Goal: Check status: Check status

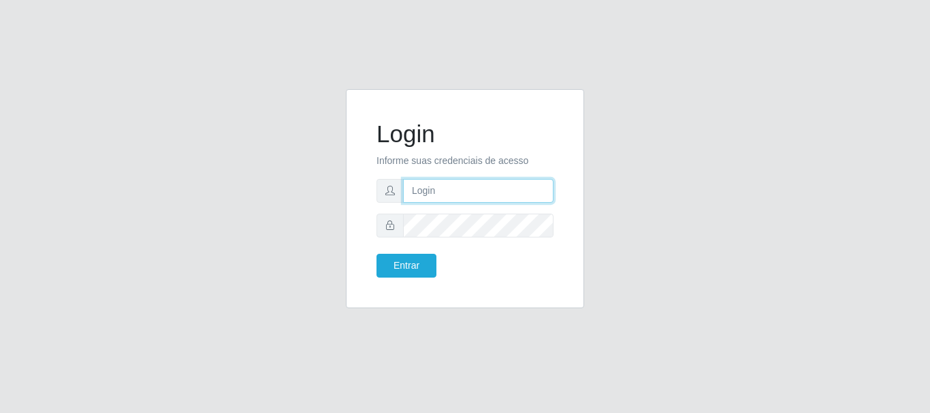
click at [441, 188] on input "text" at bounding box center [478, 191] width 150 height 24
type input "ritaiwof@B5"
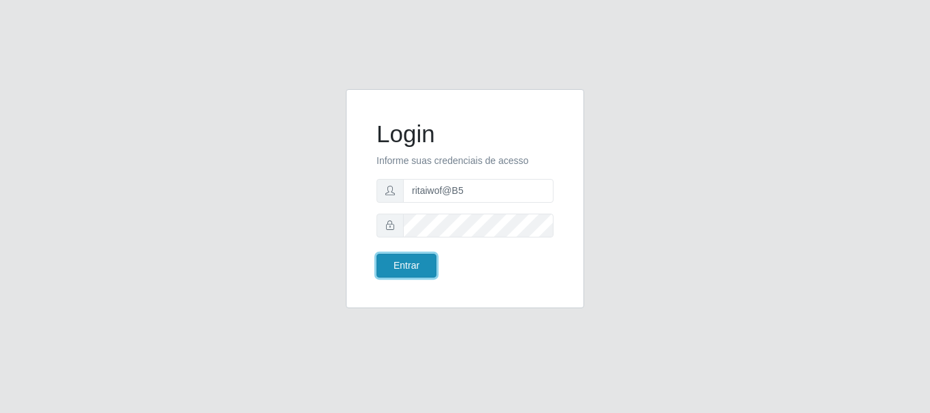
click at [407, 266] on button "Entrar" at bounding box center [407, 266] width 60 height 24
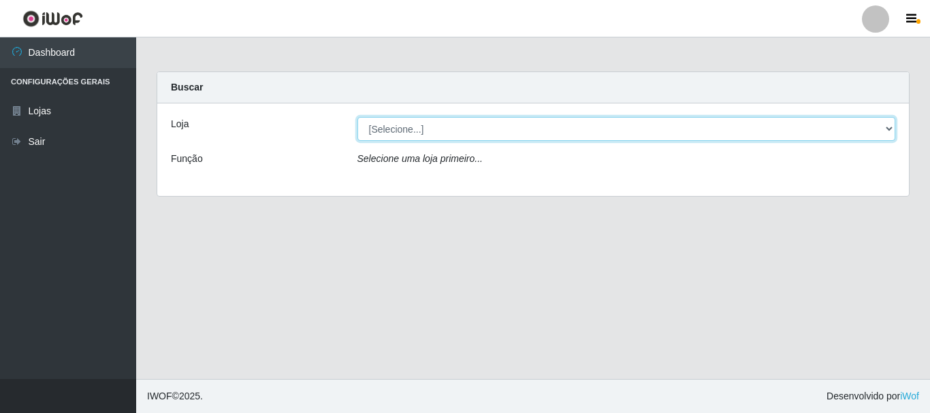
click at [890, 133] on select "[Selecione...] Bemais Supermercados - B5 Anatólia" at bounding box center [627, 129] width 539 height 24
select select "405"
click at [358, 117] on select "[Selecione...] Bemais Supermercados - B5 Anatólia" at bounding box center [627, 129] width 539 height 24
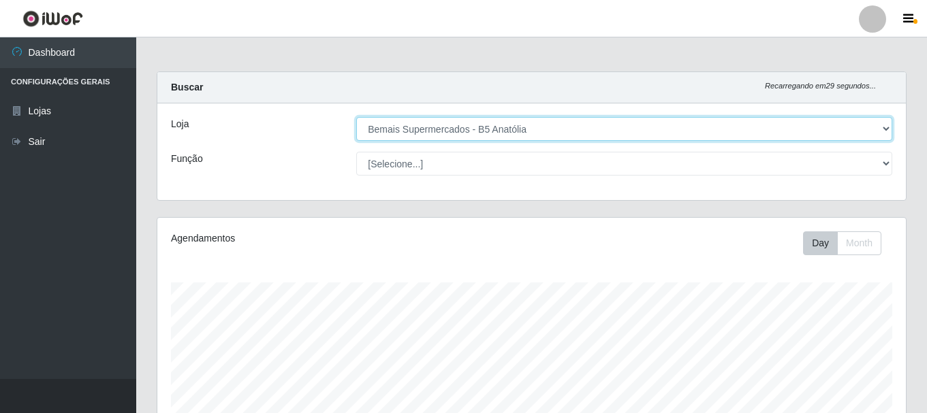
scroll to position [283, 748]
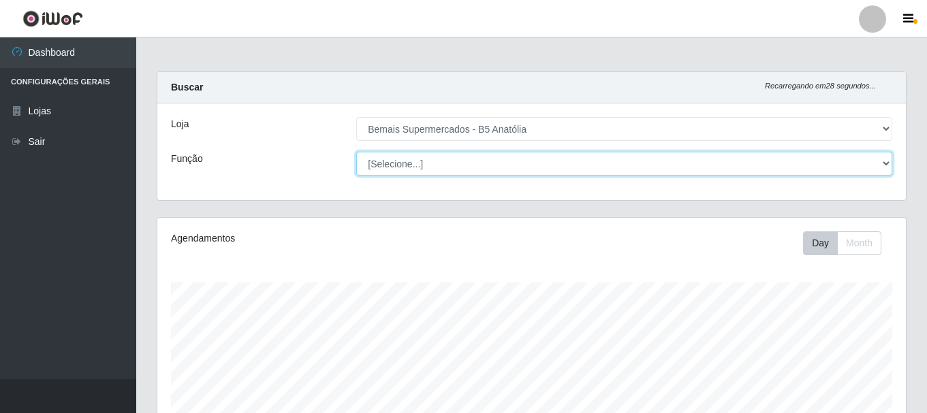
click at [886, 163] on select "[Selecione...] ASG ASG + ASG ++ Auxiliar de Estacionamento Auxiliar de Estacion…" at bounding box center [624, 164] width 536 height 24
click at [356, 152] on select "[Selecione...] ASG ASG + ASG ++ Auxiliar de Estacionamento Auxiliar de Estacion…" at bounding box center [624, 164] width 536 height 24
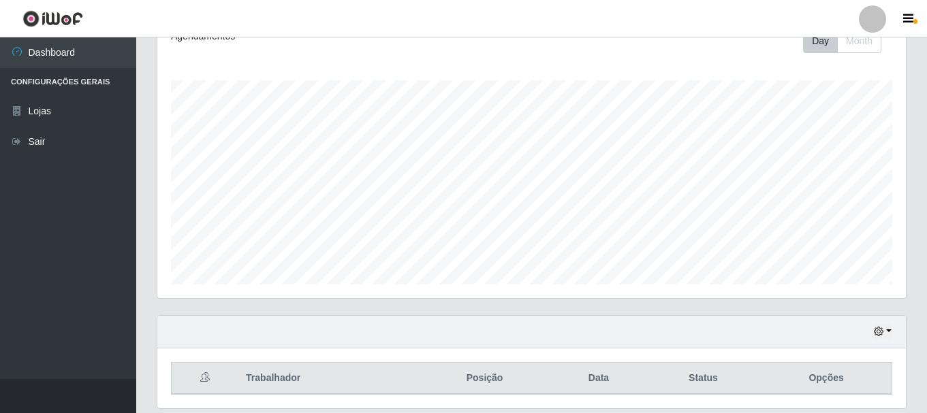
scroll to position [249, 0]
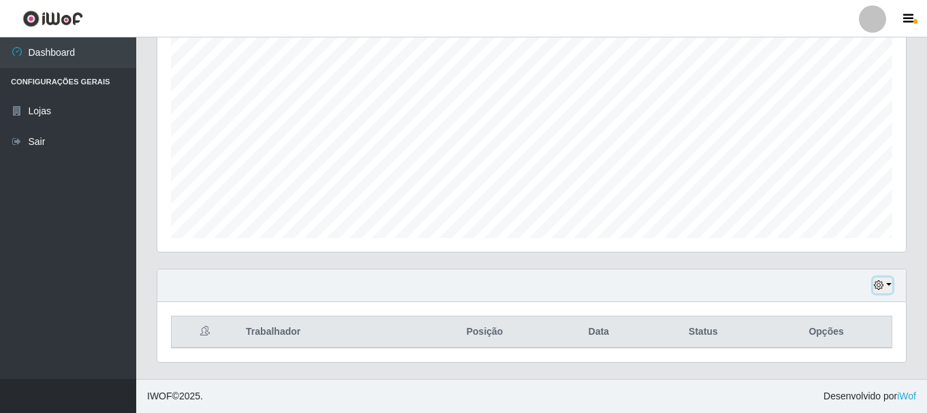
click at [879, 284] on icon "button" at bounding box center [879, 286] width 10 height 10
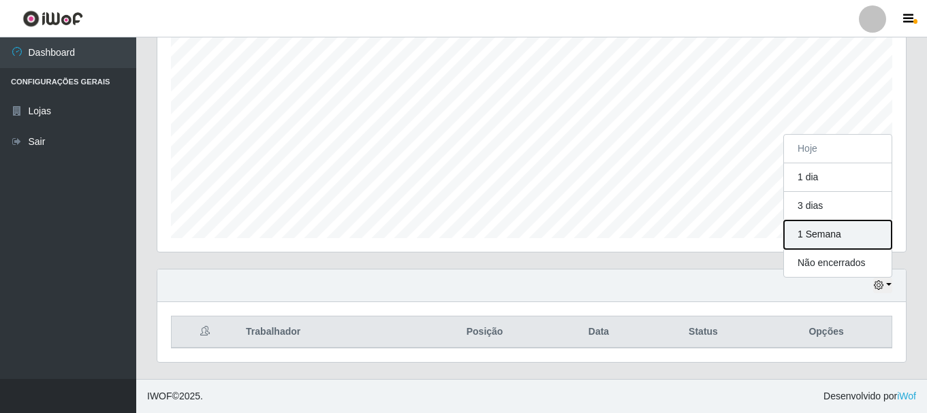
click at [821, 236] on button "1 Semana" at bounding box center [838, 235] width 108 height 29
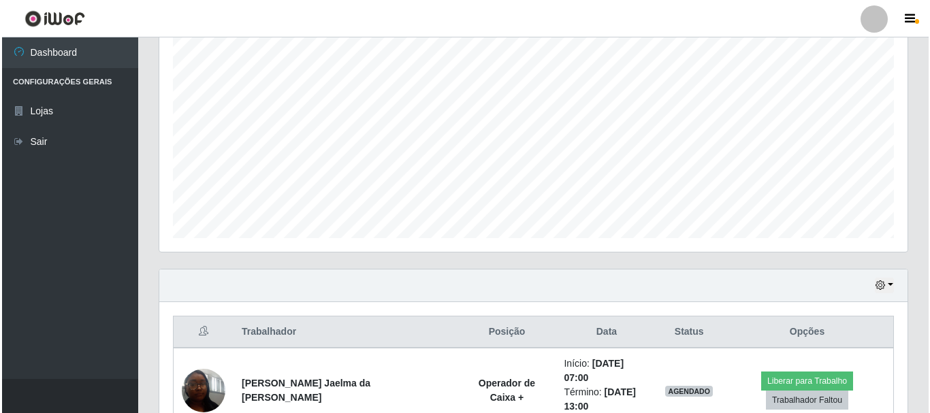
scroll to position [453, 0]
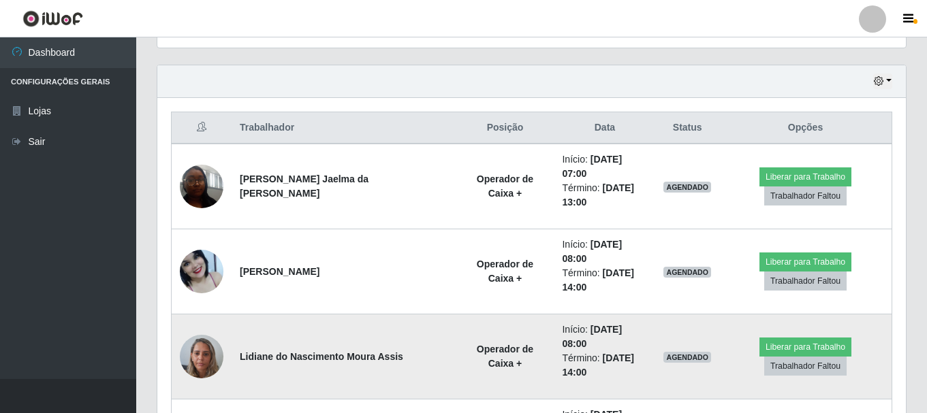
click at [208, 328] on img at bounding box center [202, 357] width 44 height 58
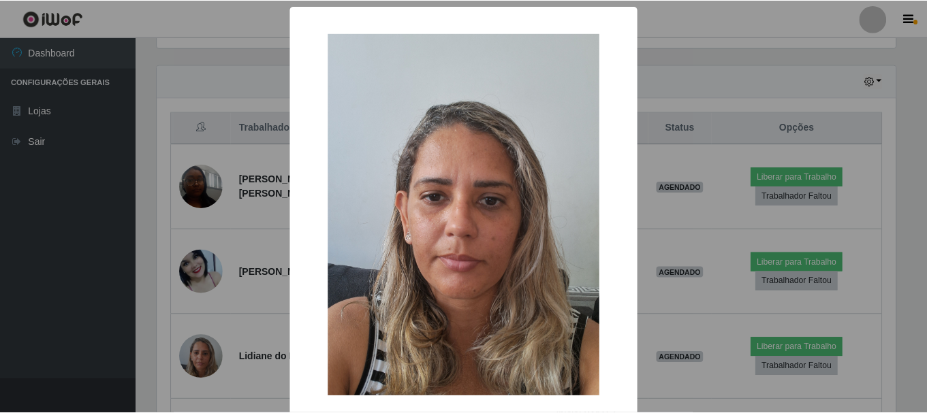
scroll to position [283, 742]
click at [663, 193] on div "× OK Cancel" at bounding box center [465, 206] width 930 height 413
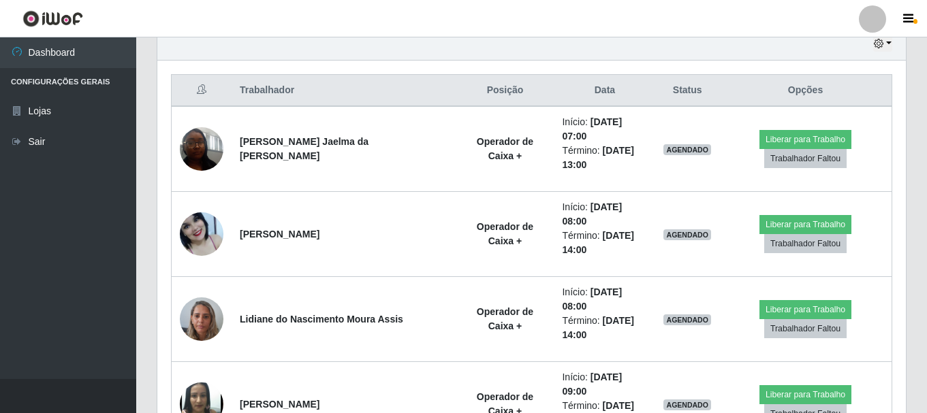
scroll to position [453, 0]
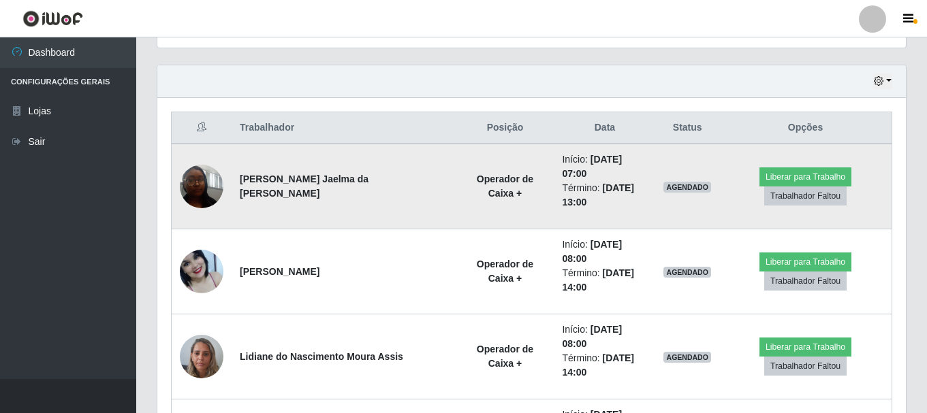
click at [201, 183] on img at bounding box center [202, 186] width 44 height 58
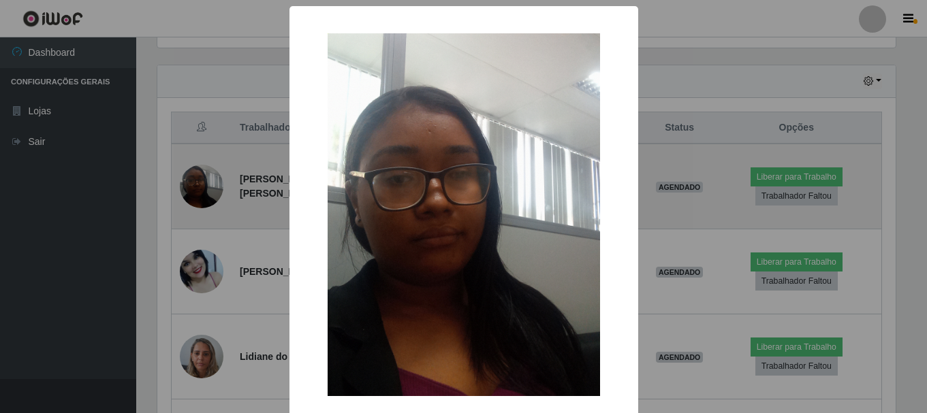
scroll to position [283, 742]
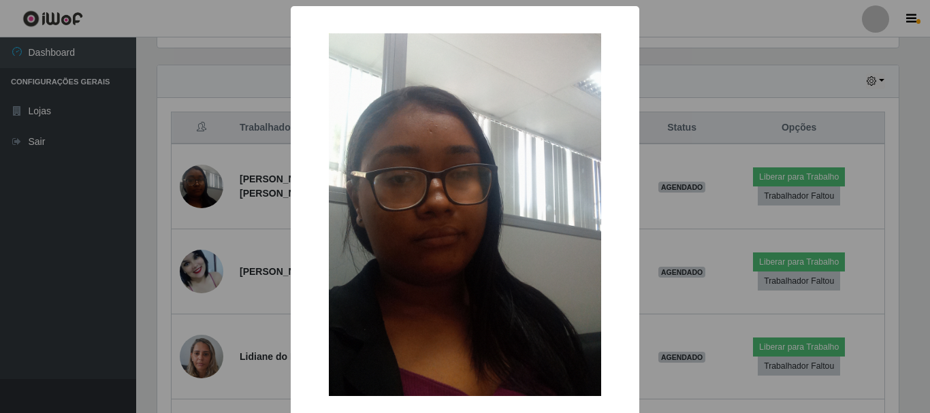
click at [671, 79] on div "× OK Cancel" at bounding box center [465, 206] width 930 height 413
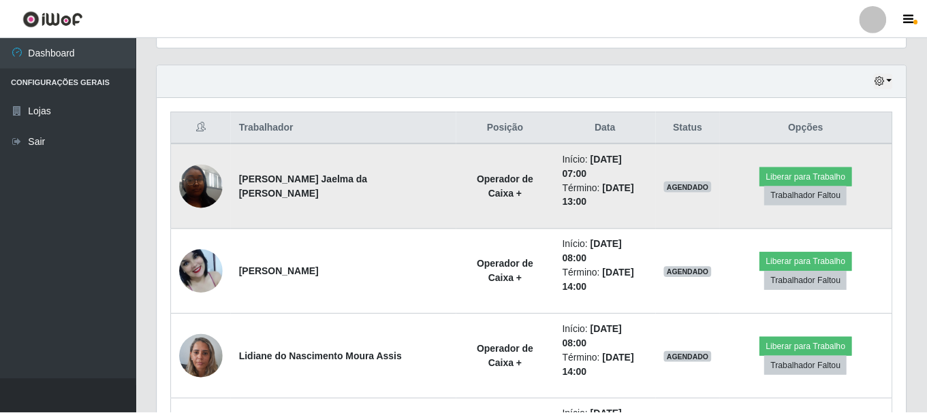
scroll to position [283, 748]
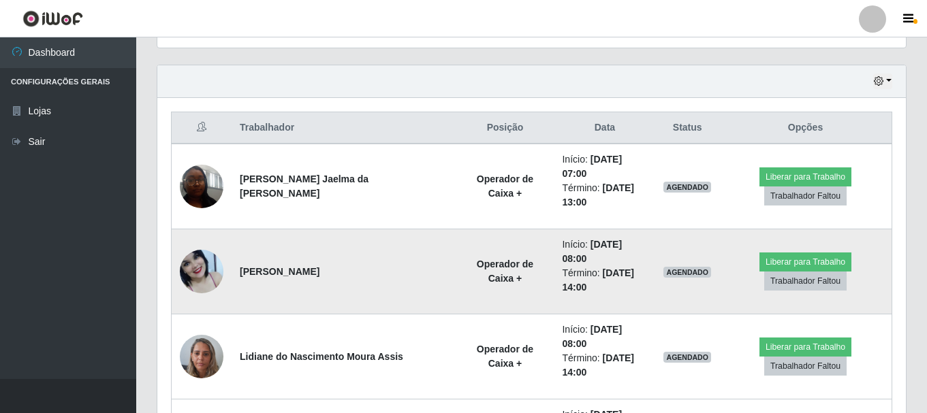
click at [195, 253] on img at bounding box center [202, 272] width 44 height 50
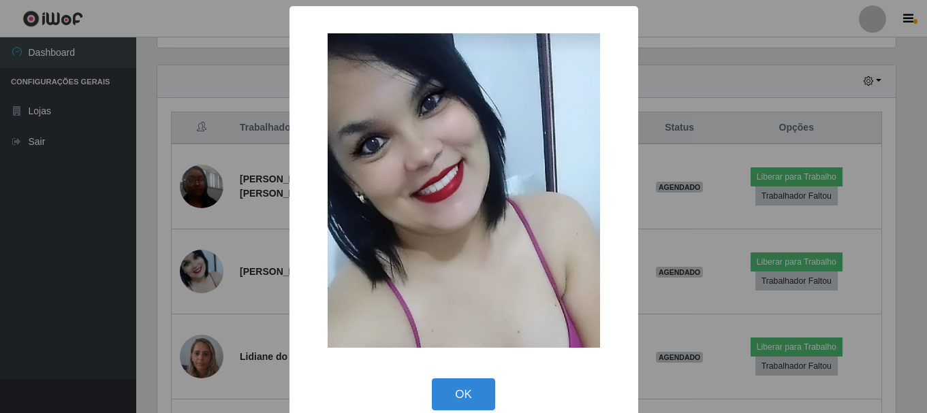
scroll to position [283, 742]
click at [714, 93] on div "× OK Cancel" at bounding box center [465, 206] width 930 height 413
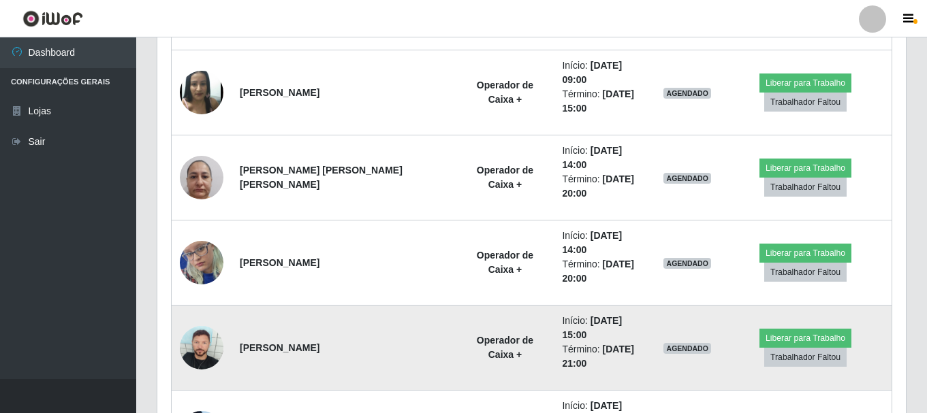
scroll to position [815, 0]
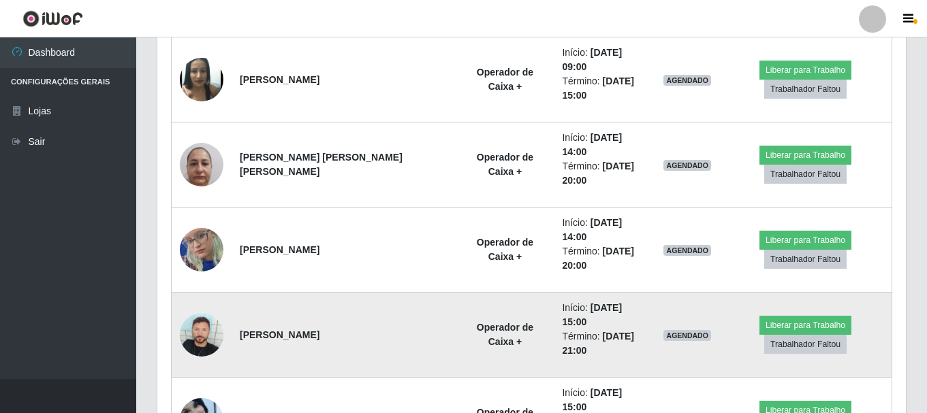
click at [185, 313] on img at bounding box center [202, 335] width 44 height 44
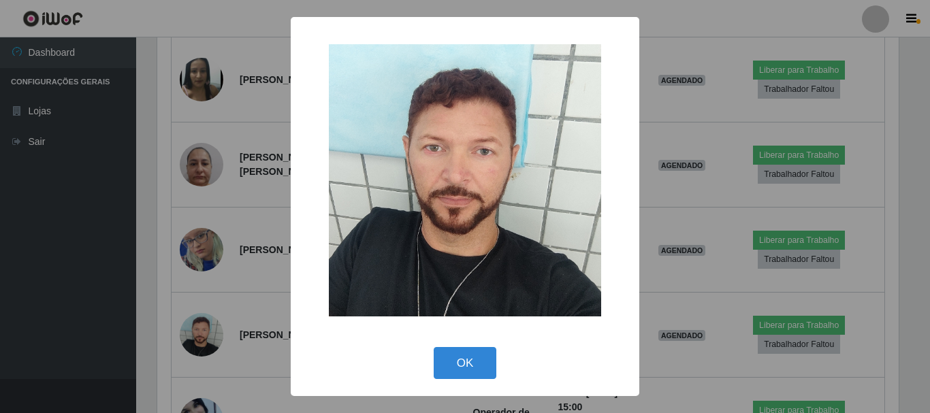
click at [700, 135] on div "× OK Cancel" at bounding box center [465, 206] width 930 height 413
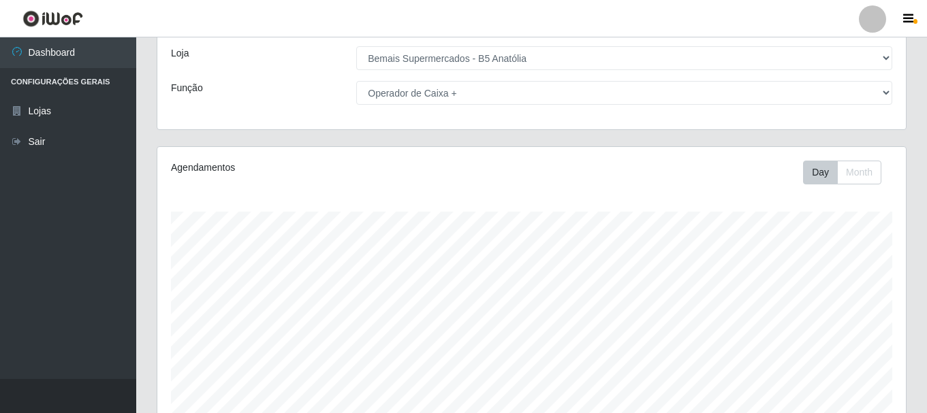
scroll to position [0, 0]
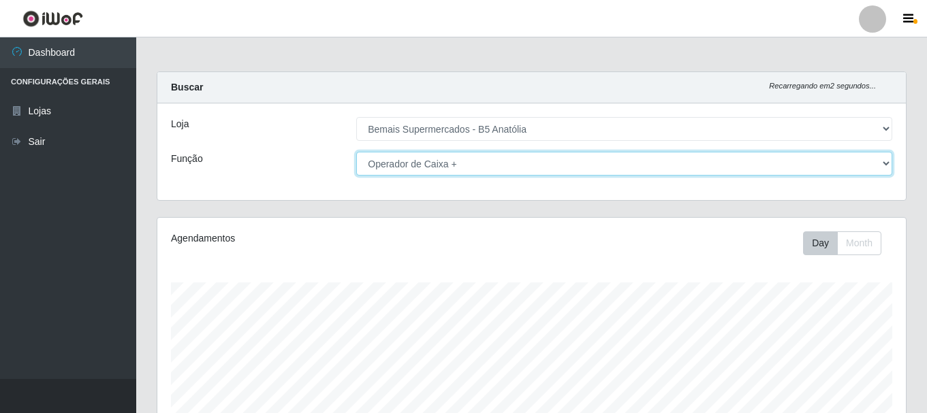
click at [886, 161] on select "[Selecione...] ASG ASG + ASG ++ Auxiliar de Estacionamento Auxiliar de Estacion…" at bounding box center [624, 164] width 536 height 24
click at [356, 152] on select "[Selecione...] ASG ASG + ASG ++ Auxiliar de Estacionamento Auxiliar de Estacion…" at bounding box center [624, 164] width 536 height 24
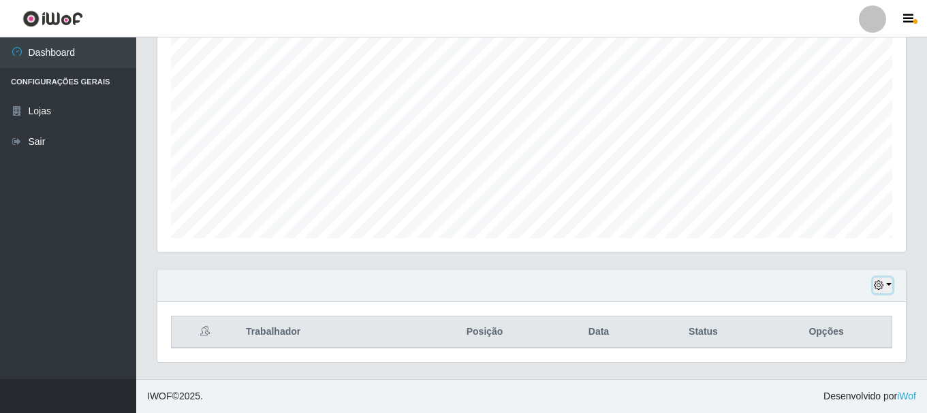
click at [879, 285] on icon "button" at bounding box center [879, 286] width 10 height 10
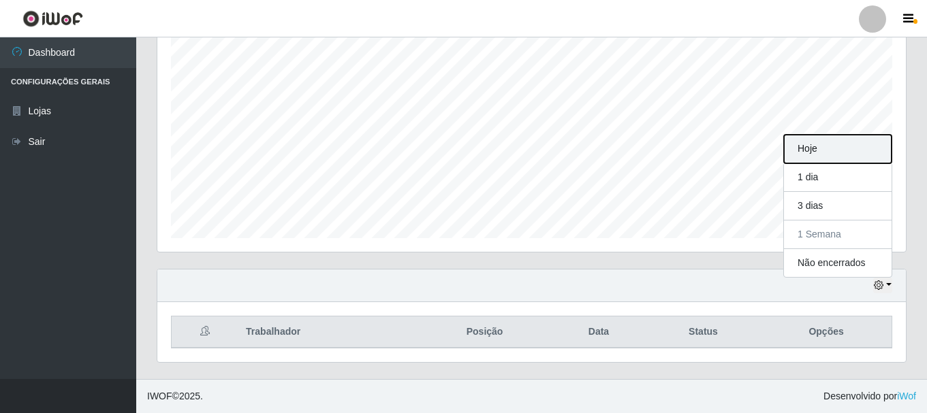
click at [845, 145] on button "Hoje" at bounding box center [838, 149] width 108 height 29
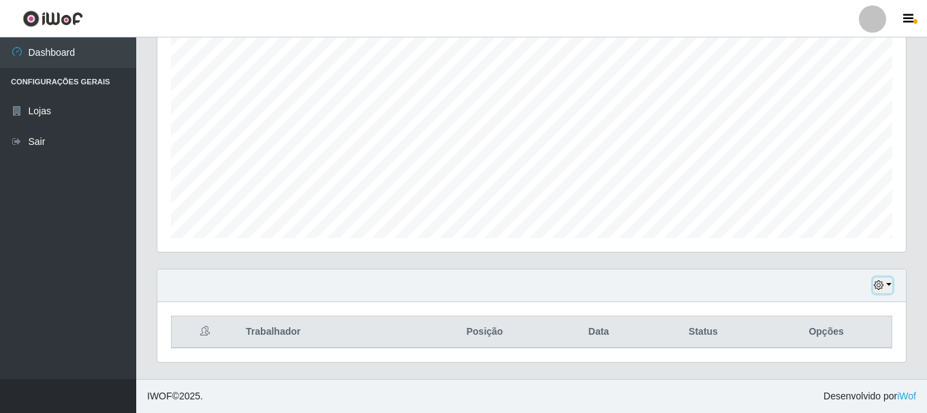
click at [889, 287] on button "button" at bounding box center [882, 286] width 19 height 16
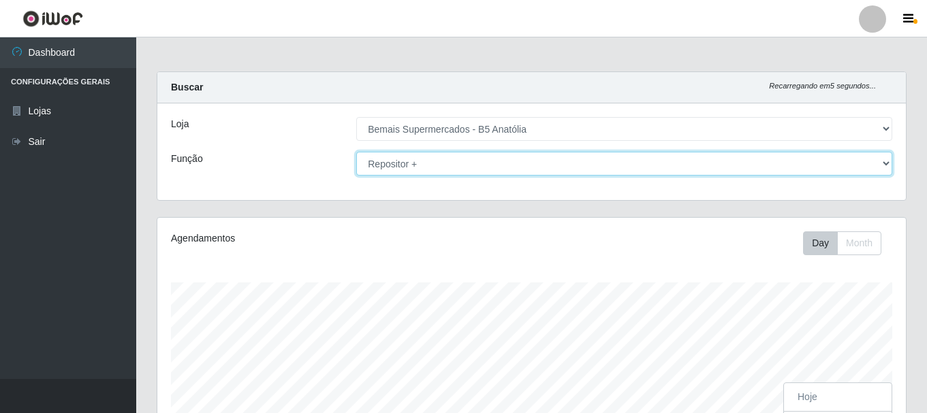
drag, startPoint x: 880, startPoint y: 165, endPoint x: 873, endPoint y: 174, distance: 11.7
click at [880, 165] on select "[Selecione...] ASG ASG + ASG ++ Auxiliar de Estacionamento Auxiliar de Estacion…" at bounding box center [624, 164] width 536 height 24
select select "24"
click at [356, 152] on select "[Selecione...] ASG ASG + ASG ++ Auxiliar de Estacionamento Auxiliar de Estacion…" at bounding box center [624, 164] width 536 height 24
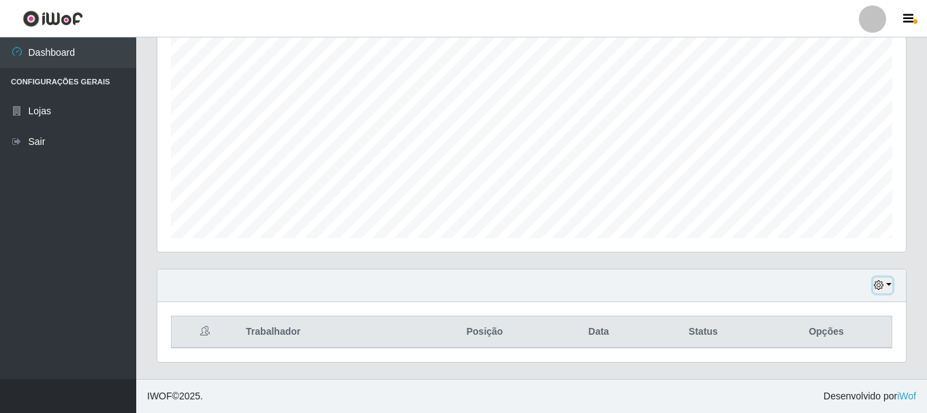
click at [881, 283] on icon "button" at bounding box center [879, 286] width 10 height 10
click at [588, 289] on div "Hoje 1 dia 3 dias 1 Semana Não encerrados" at bounding box center [531, 286] width 748 height 33
